Goal: Task Accomplishment & Management: Manage account settings

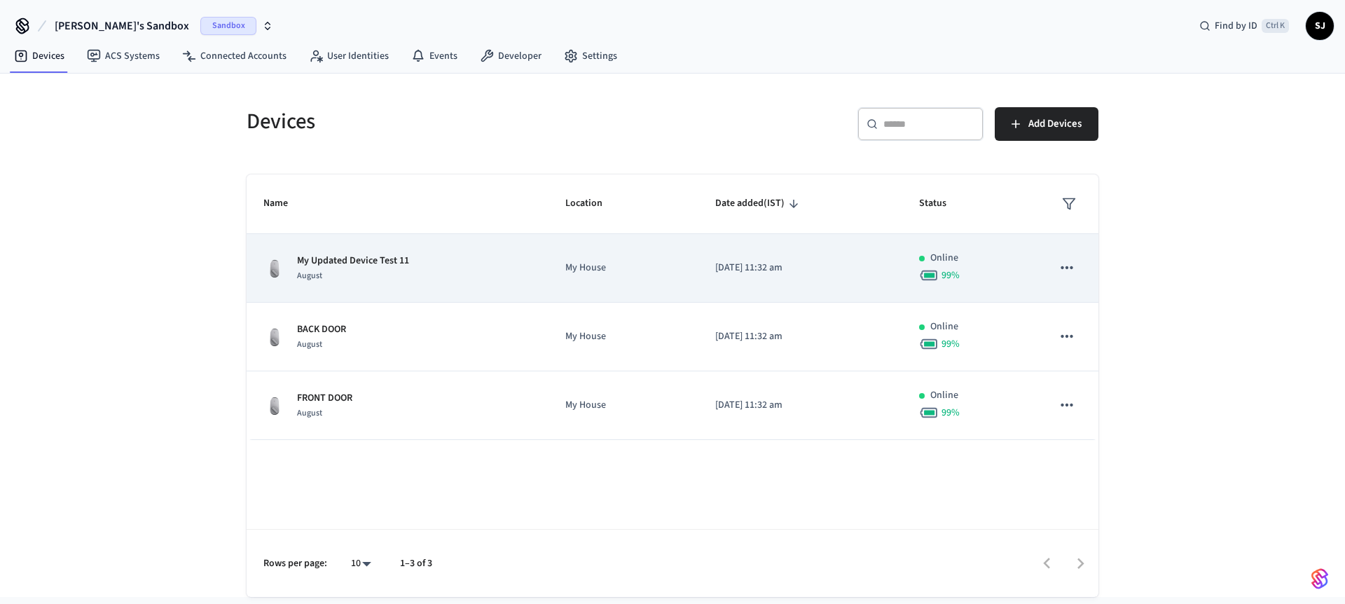
click at [649, 275] on p "My House" at bounding box center [623, 268] width 116 height 15
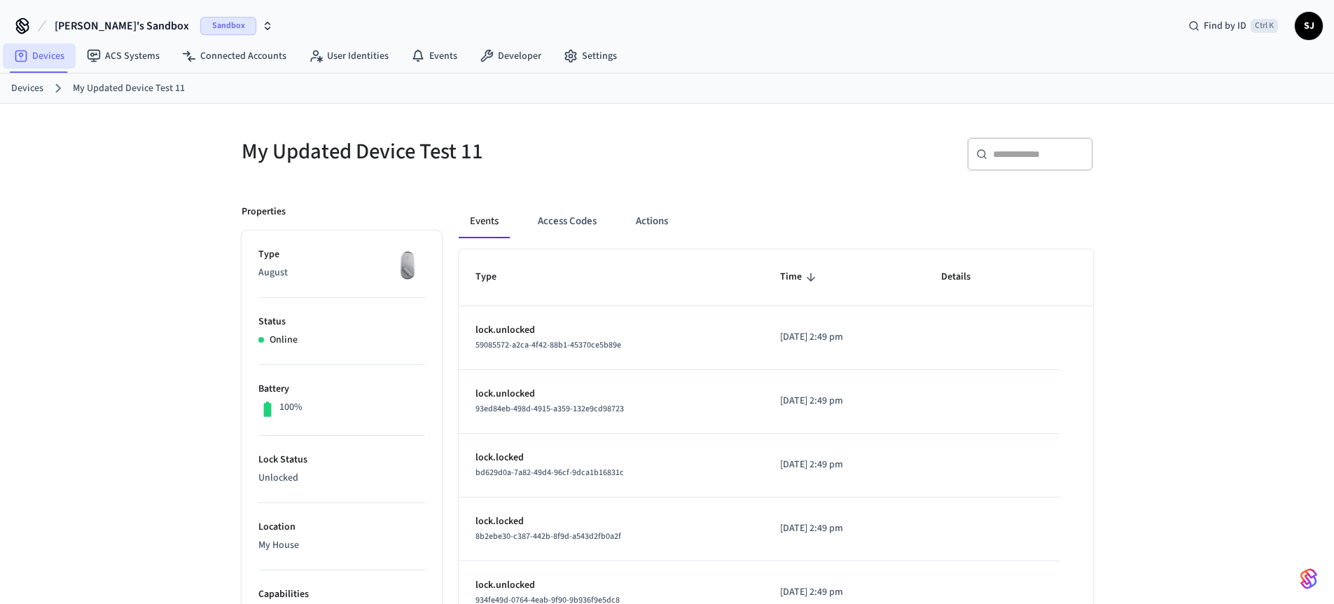
click at [46, 68] on link "Devices" at bounding box center [39, 55] width 73 height 25
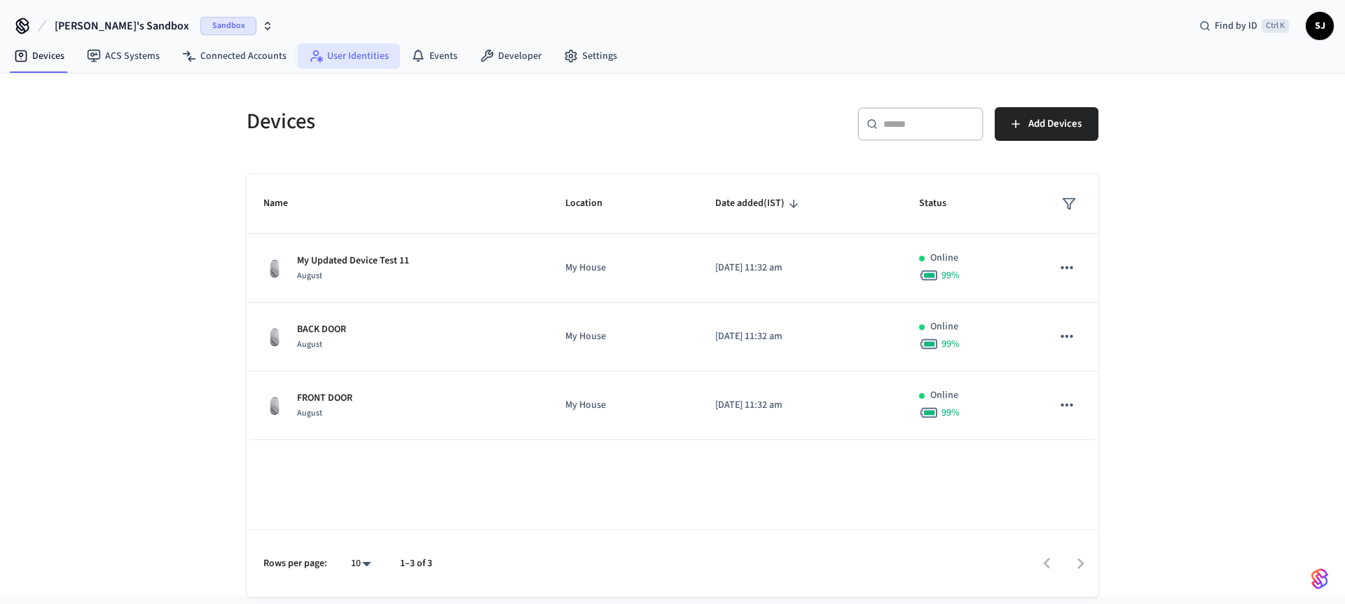
click at [343, 45] on link "User Identities" at bounding box center [349, 55] width 102 height 25
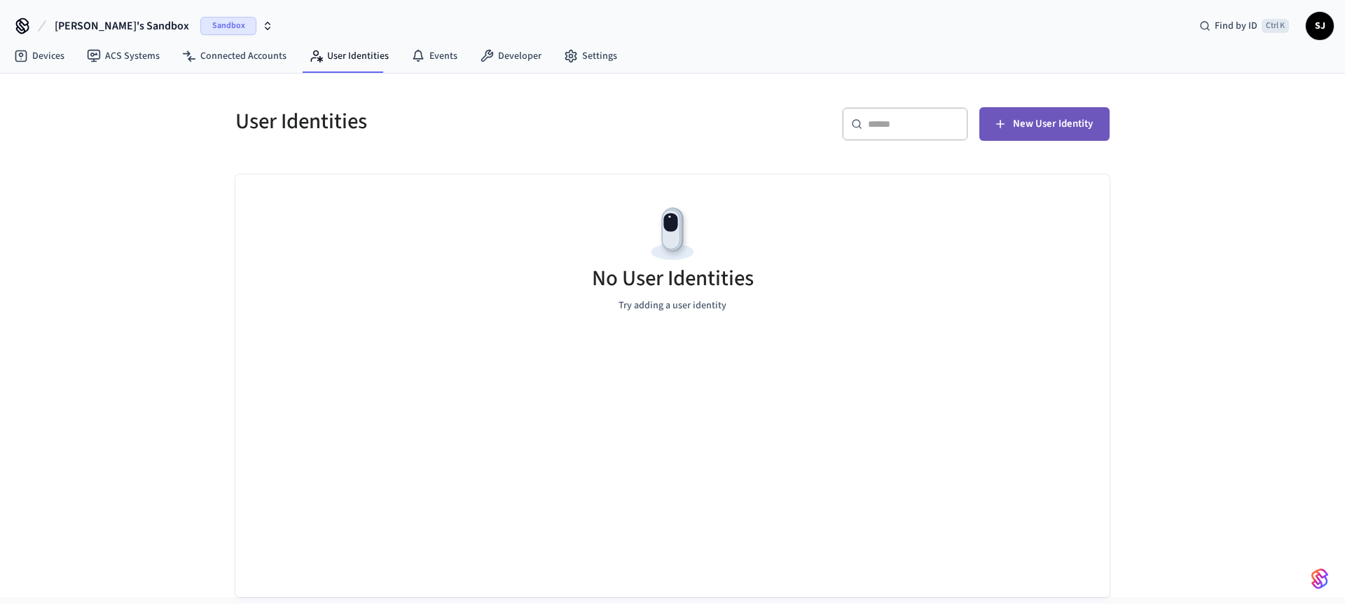
click at [1026, 135] on button "New User Identity" at bounding box center [1044, 124] width 130 height 34
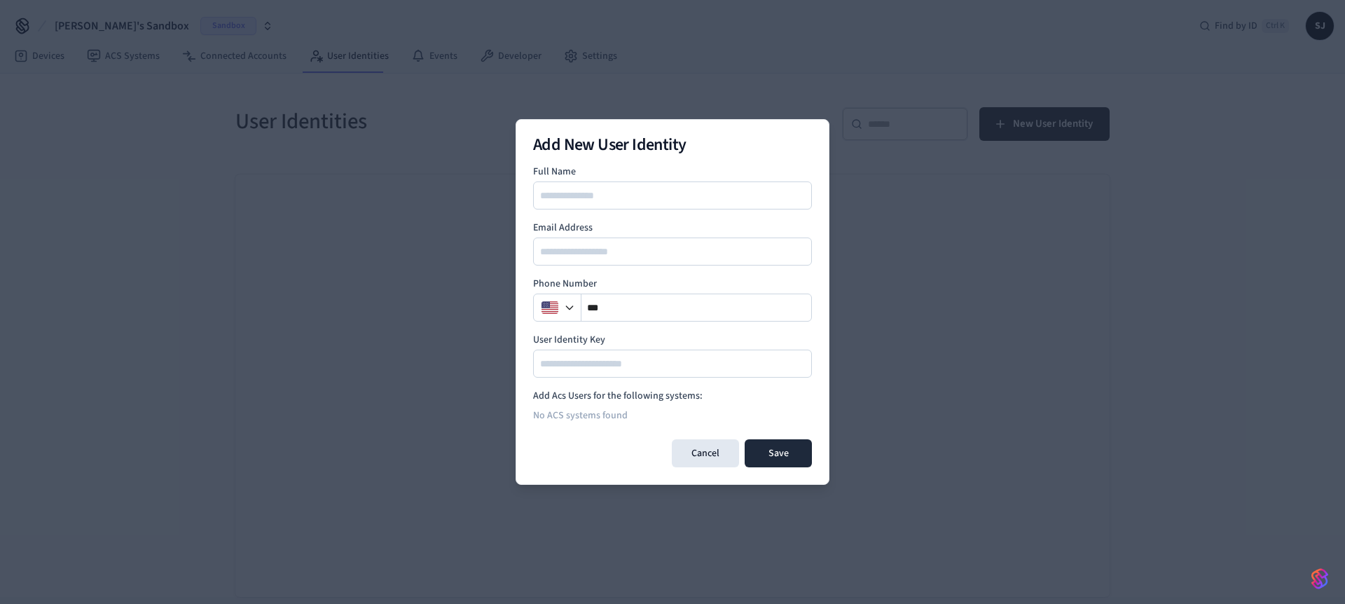
click at [616, 188] on input at bounding box center [672, 195] width 277 height 17
click at [522, 234] on div "Add New User Identity Full Name Email Address Phone Number ** User Identity Key…" at bounding box center [673, 302] width 314 height 366
click at [729, 368] on input at bounding box center [672, 363] width 277 height 17
click at [812, 364] on div at bounding box center [812, 364] width 0 height 0
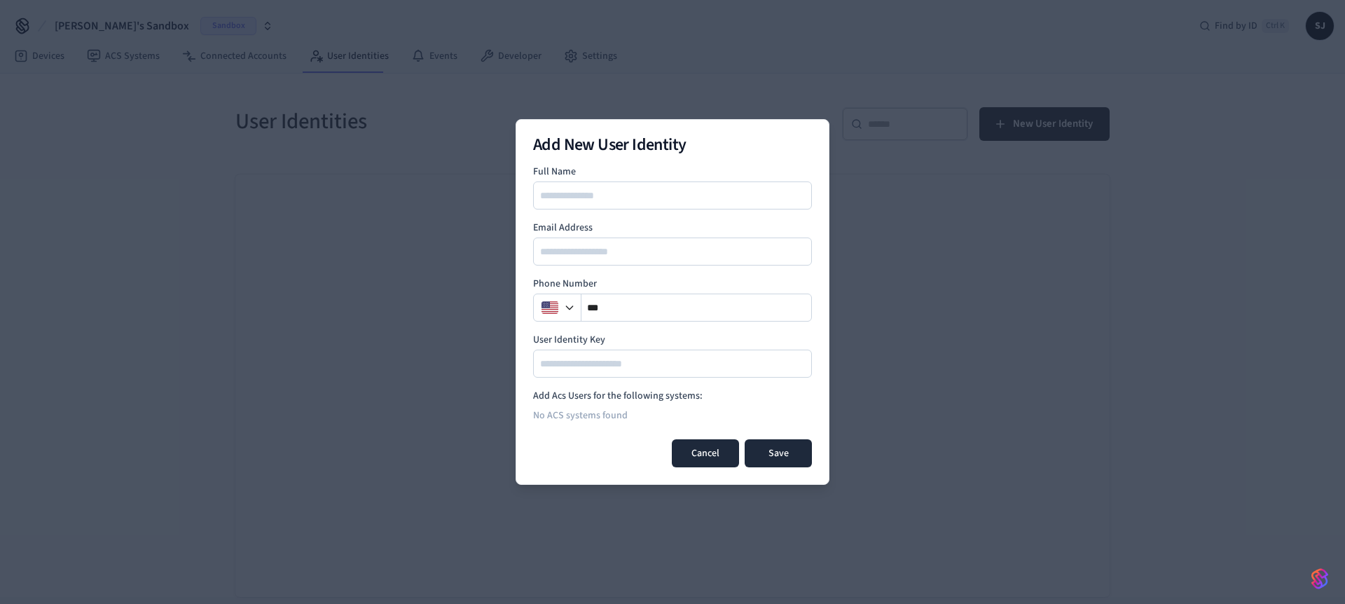
click at [707, 448] on button "Cancel" at bounding box center [705, 453] width 67 height 28
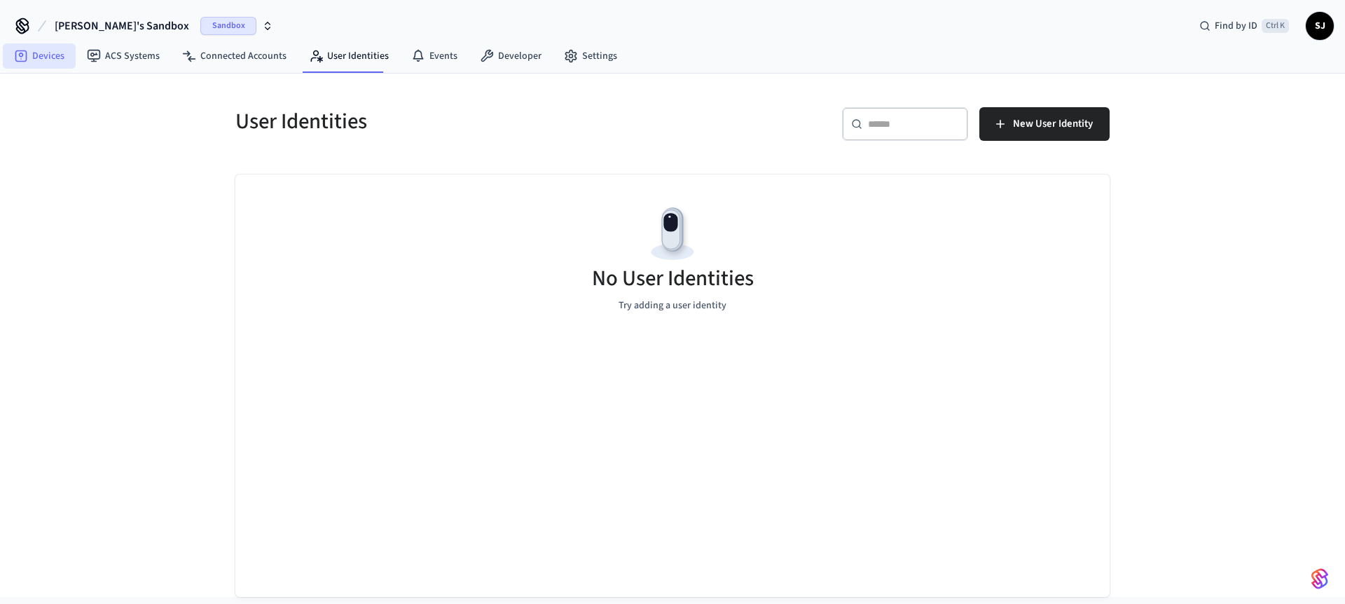
click at [48, 57] on link "Devices" at bounding box center [39, 55] width 73 height 25
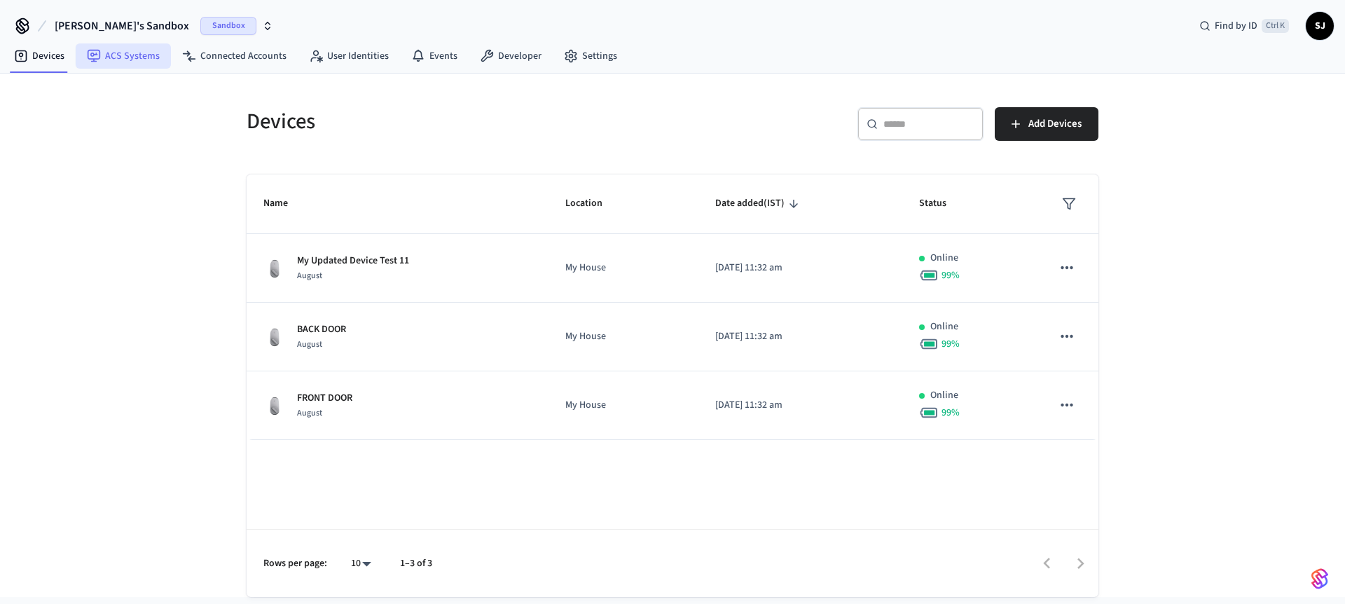
click at [99, 55] on icon at bounding box center [94, 56] width 13 height 13
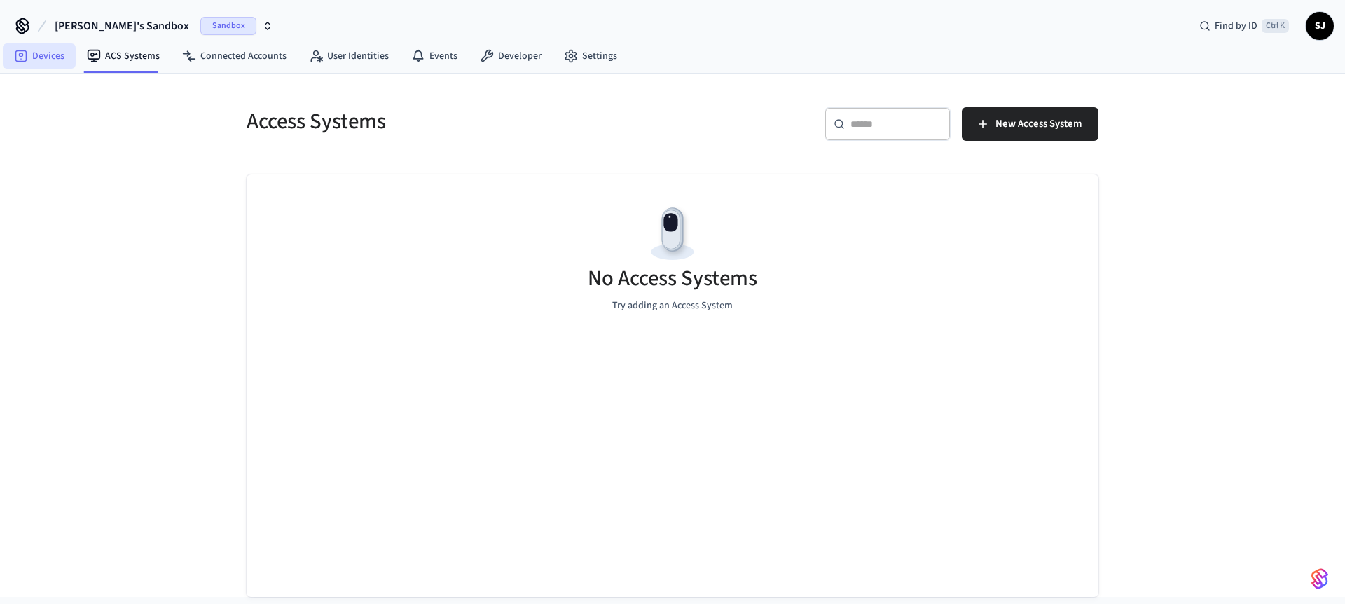
click at [47, 60] on link "Devices" at bounding box center [39, 55] width 73 height 25
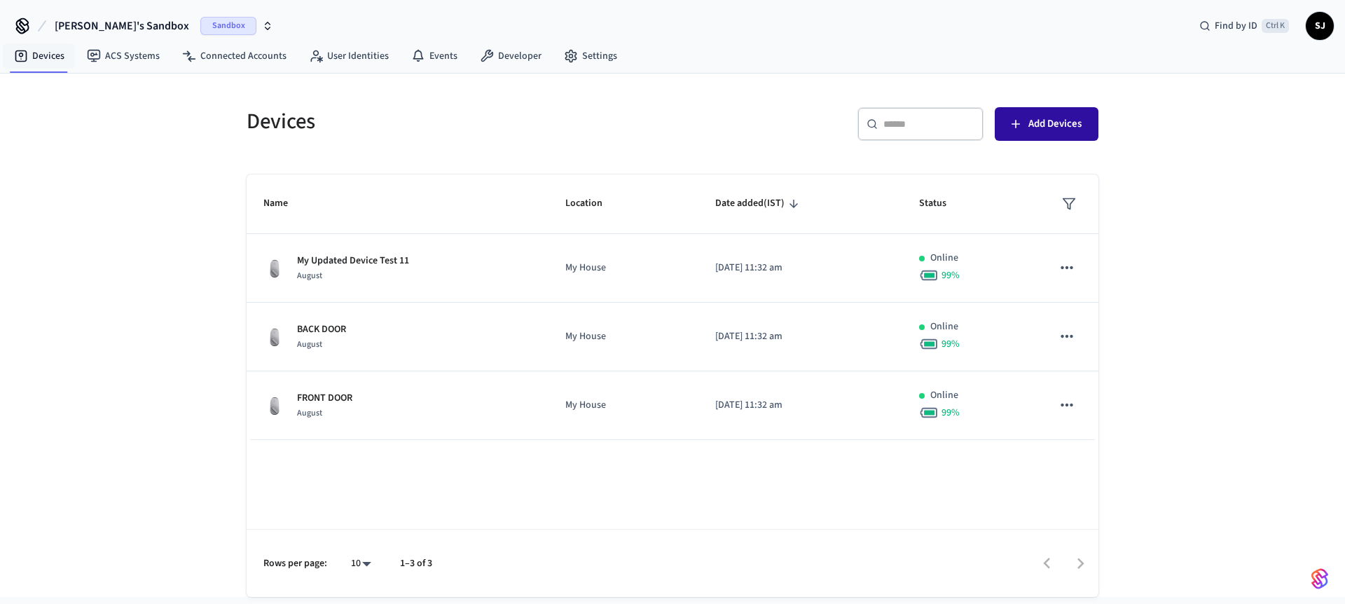
click at [1072, 128] on span "Add Devices" at bounding box center [1054, 124] width 53 height 18
click at [1050, 123] on span "Add Devices" at bounding box center [1054, 124] width 53 height 18
click at [504, 57] on link "Developer" at bounding box center [511, 55] width 84 height 25
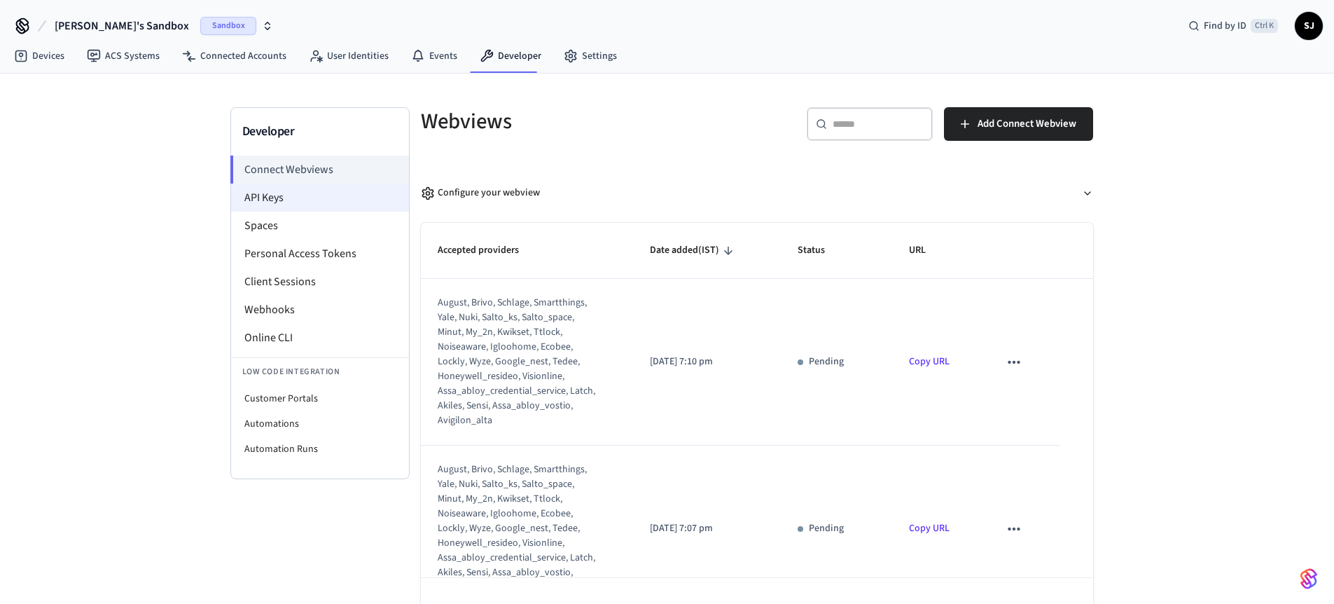
click at [311, 210] on li "API Keys" at bounding box center [320, 198] width 178 height 28
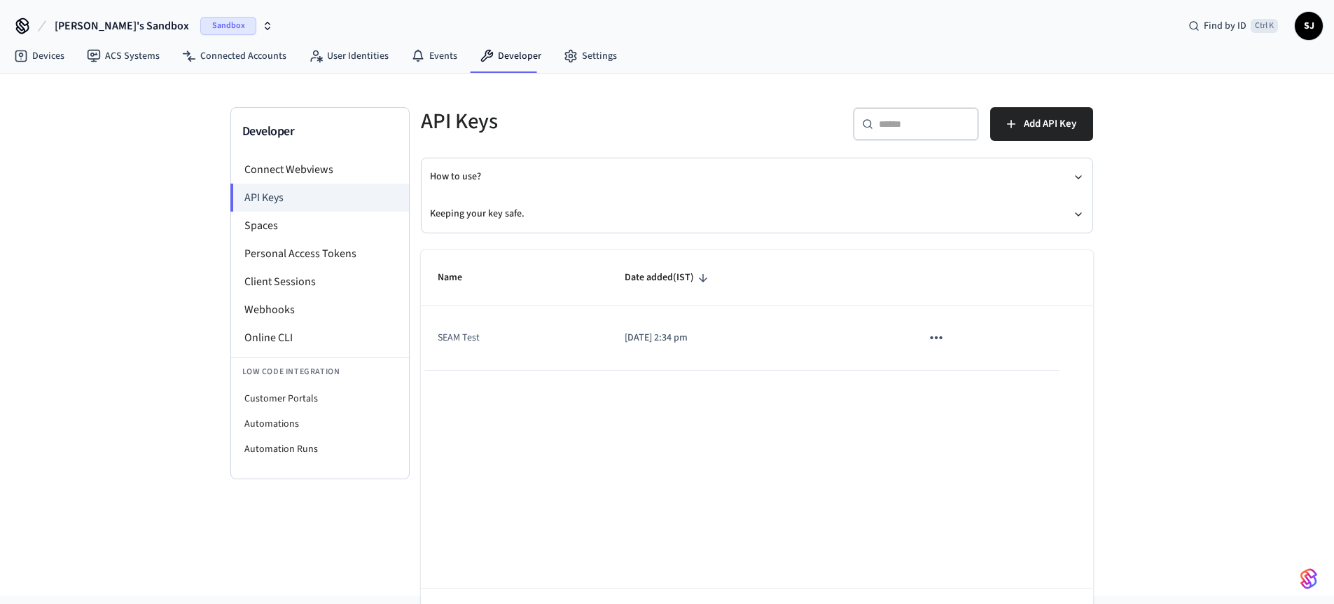
click at [464, 337] on td "SEAM Test" at bounding box center [514, 338] width 187 height 64
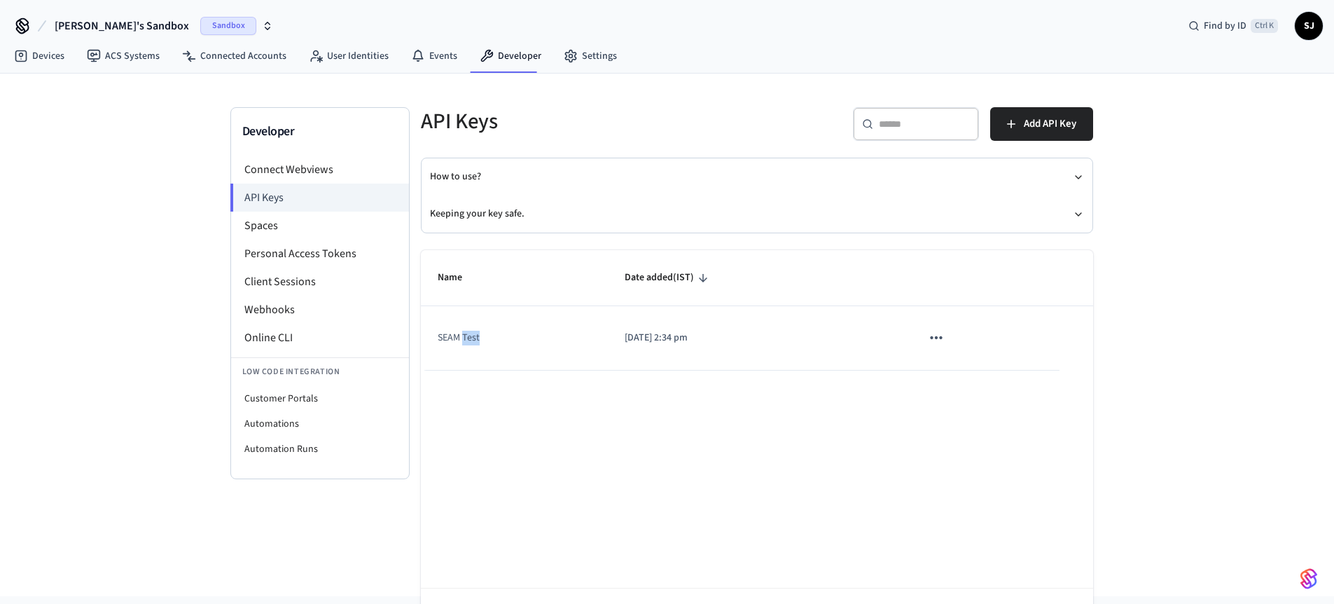
click at [464, 337] on td "SEAM Test" at bounding box center [514, 338] width 187 height 64
click at [481, 128] on h5 "API Keys" at bounding box center [585, 121] width 328 height 29
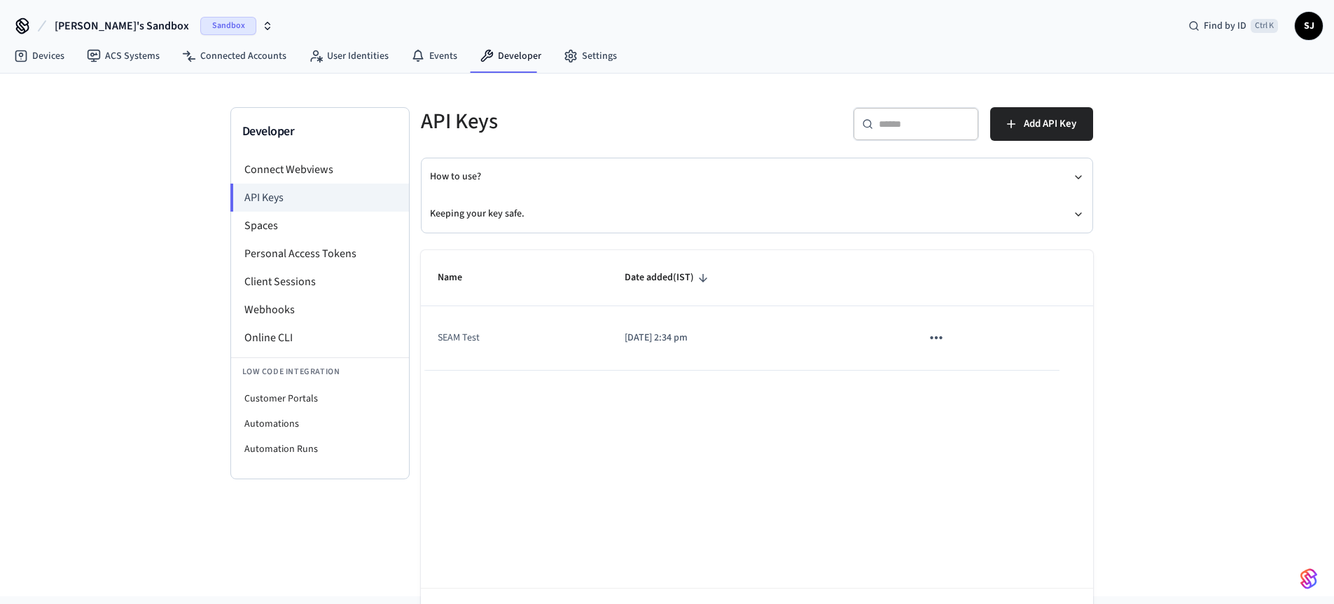
click at [473, 337] on td "SEAM Test" at bounding box center [514, 338] width 187 height 64
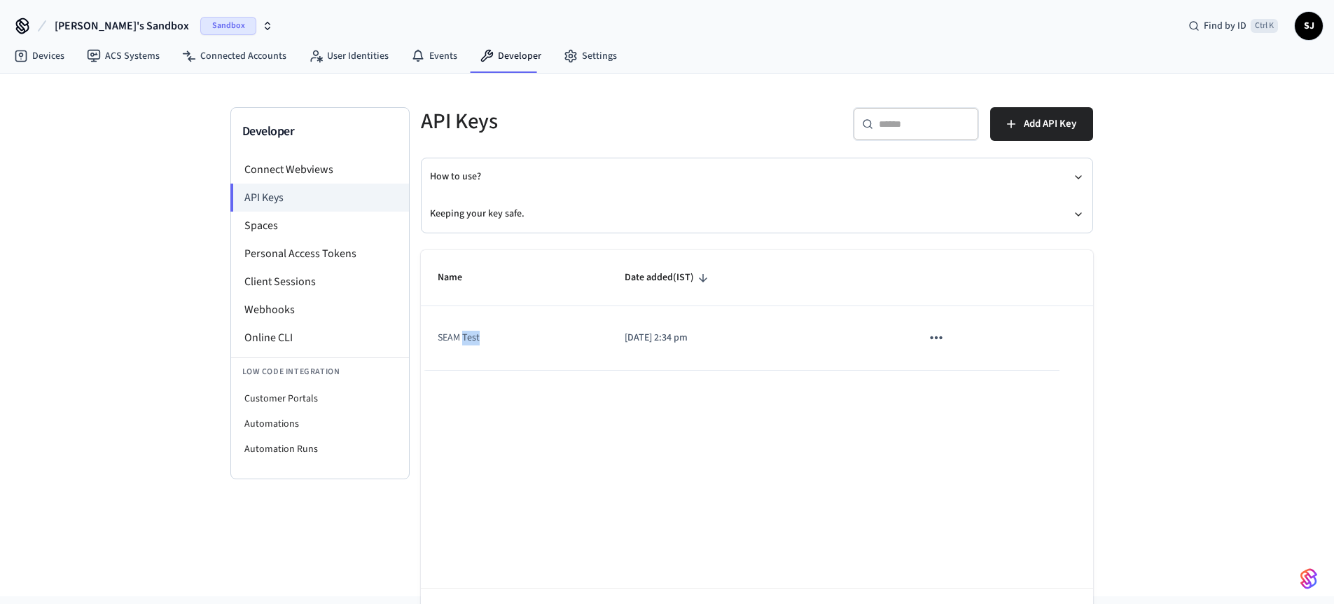
click at [473, 337] on td "SEAM Test" at bounding box center [514, 338] width 187 height 64
click at [995, 118] on button "Add API Key" at bounding box center [1042, 124] width 103 height 34
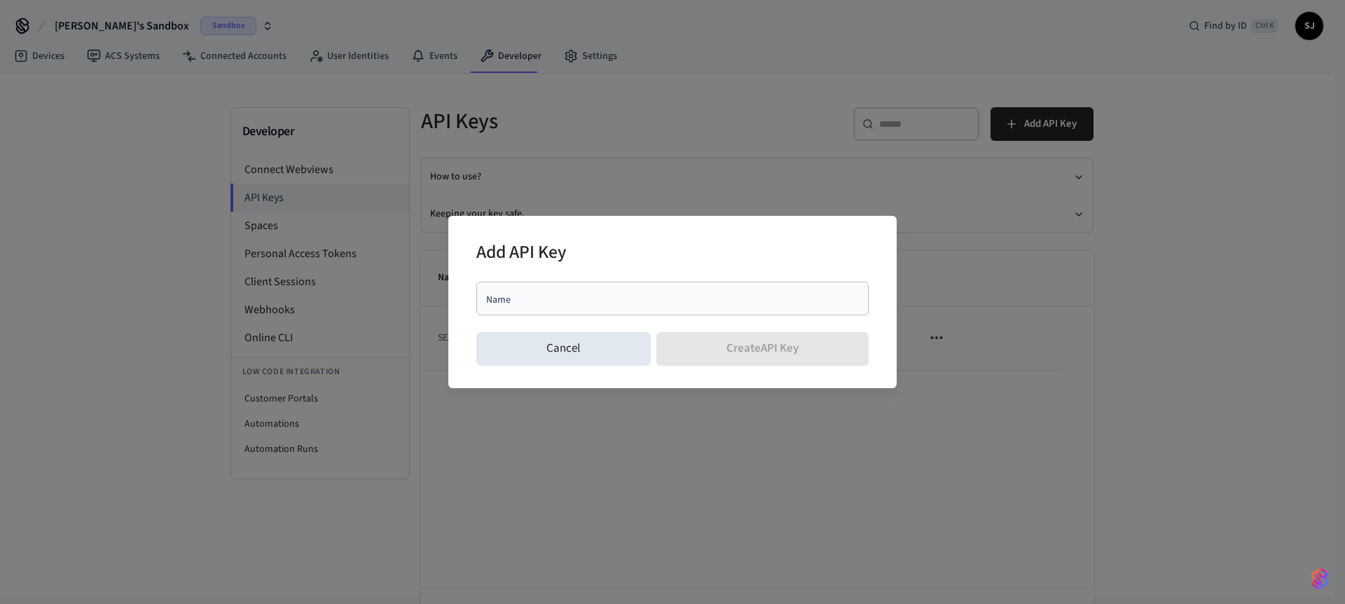
click at [545, 287] on div "Name" at bounding box center [672, 299] width 392 height 34
click at [545, 291] on input "Name" at bounding box center [672, 298] width 375 height 14
click at [640, 160] on div "Add API Key Name Name Cancel Create API Key" at bounding box center [672, 302] width 1345 height 604
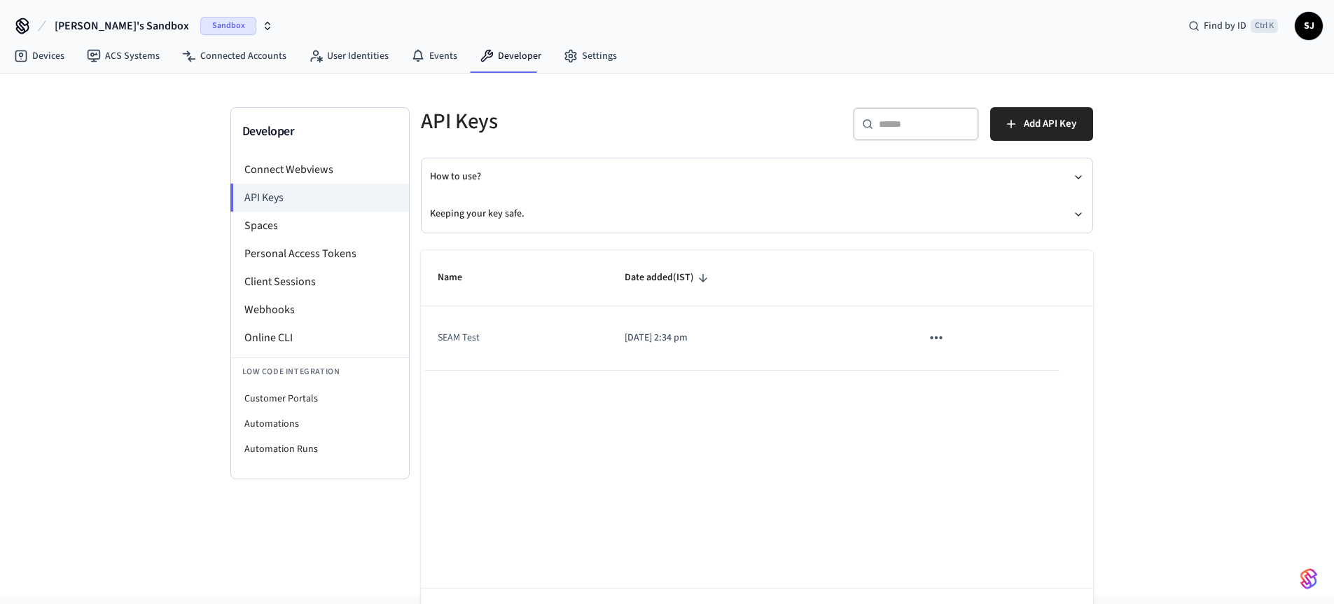
click at [92, 21] on span "[PERSON_NAME]'s Sandbox" at bounding box center [122, 26] width 134 height 17
click at [90, 122] on span "New Workspace" at bounding box center [89, 120] width 66 height 15
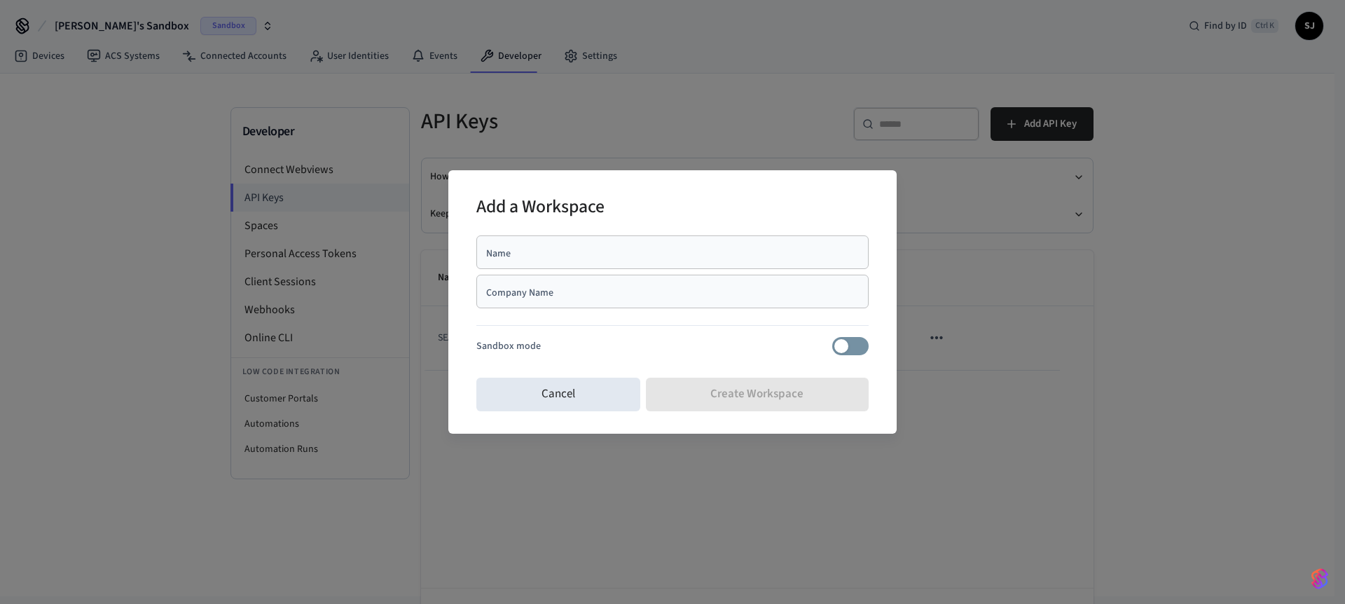
click at [90, 122] on div "Add a Workspace Name Name Company Name Company Name Sandbox mode Cancel Create …" at bounding box center [672, 302] width 1345 height 604
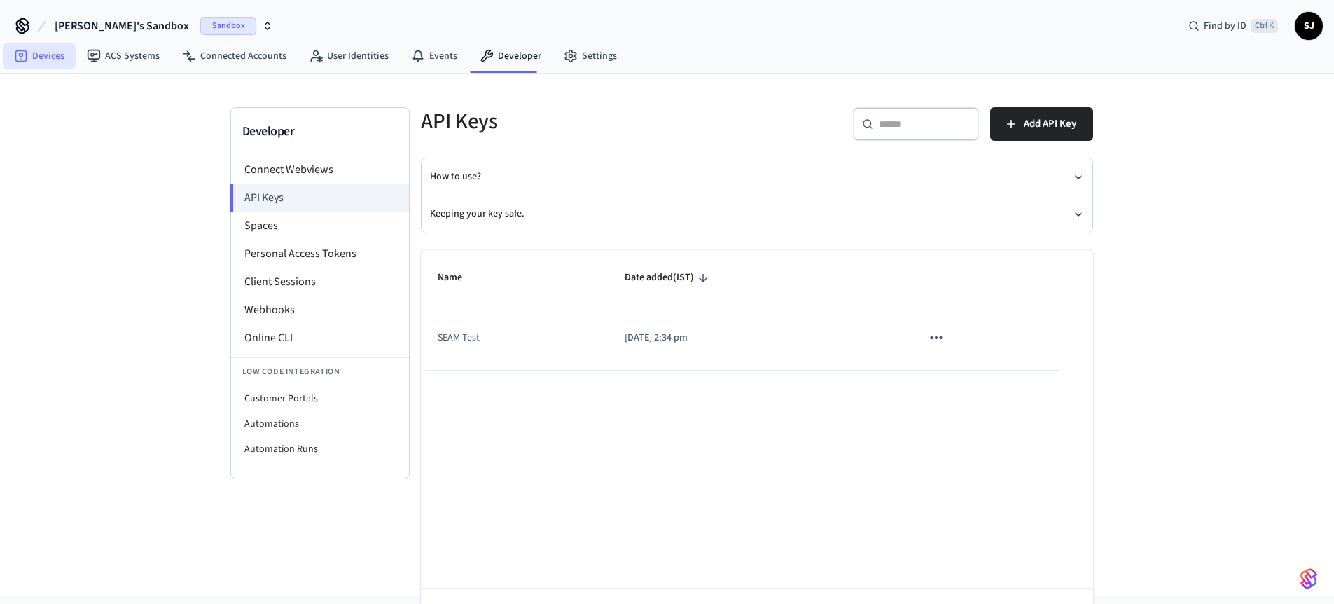
click at [39, 50] on link "Devices" at bounding box center [39, 55] width 73 height 25
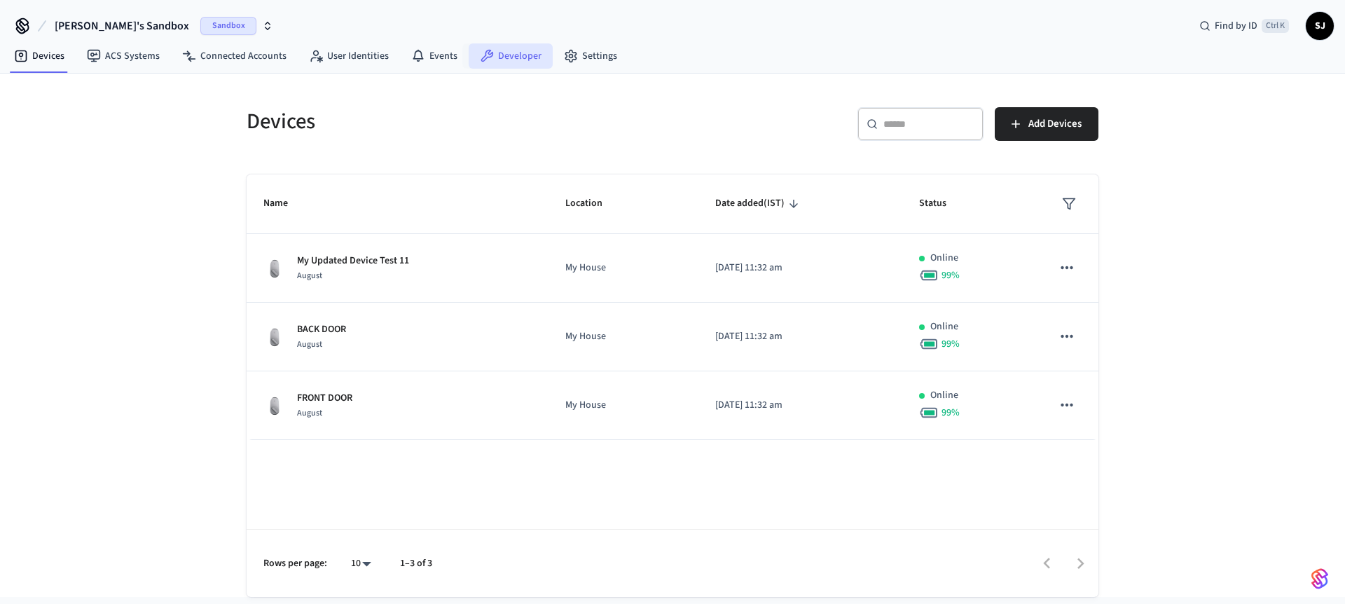
click at [497, 64] on link "Developer" at bounding box center [511, 55] width 84 height 25
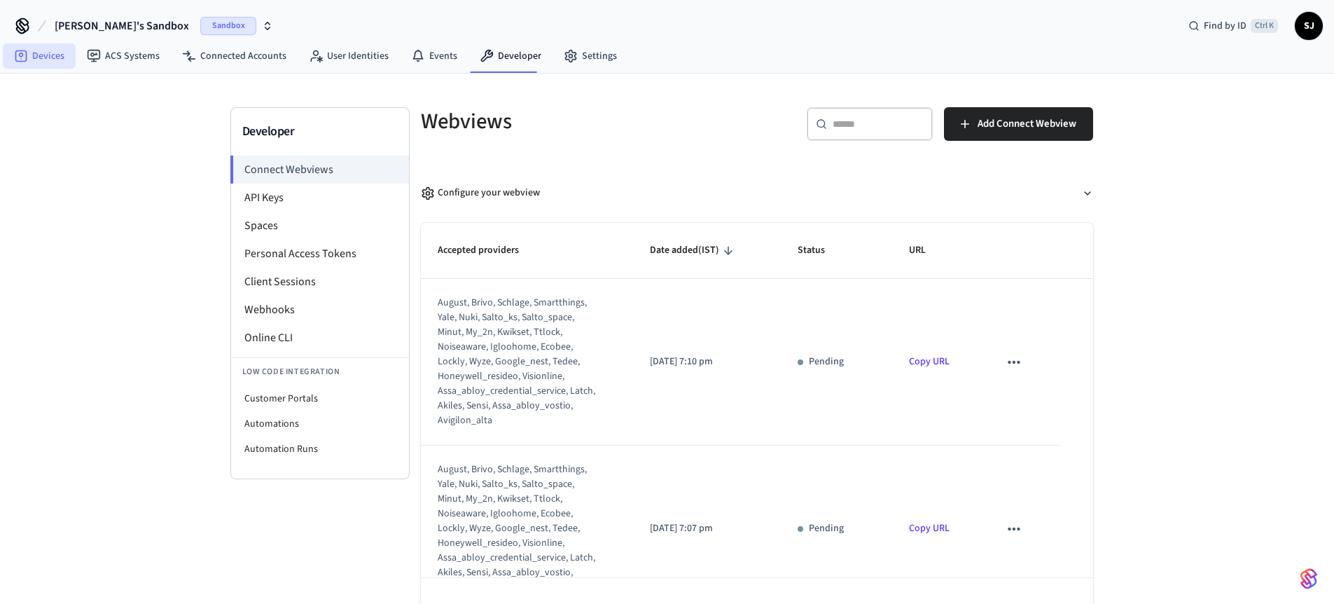
click at [49, 62] on link "Devices" at bounding box center [39, 55] width 73 height 25
